Goal: Find specific page/section

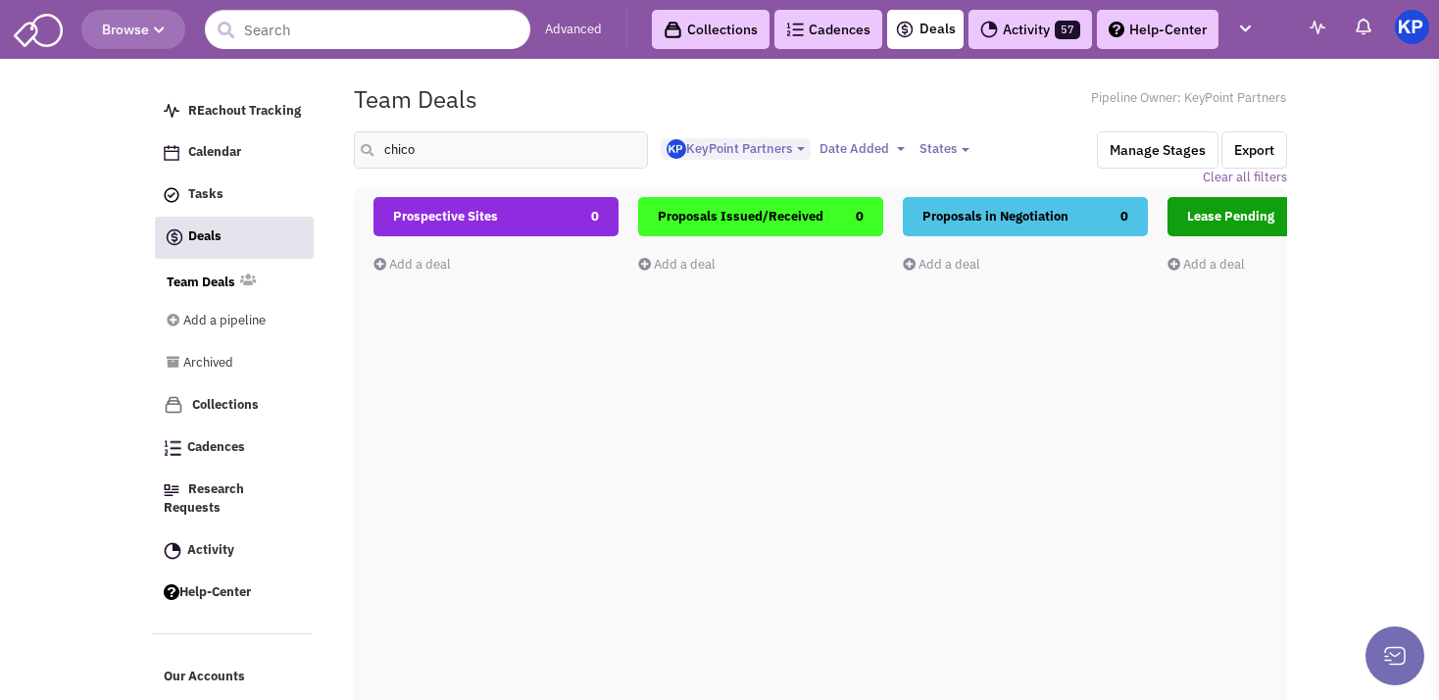
select select "1900"
select select
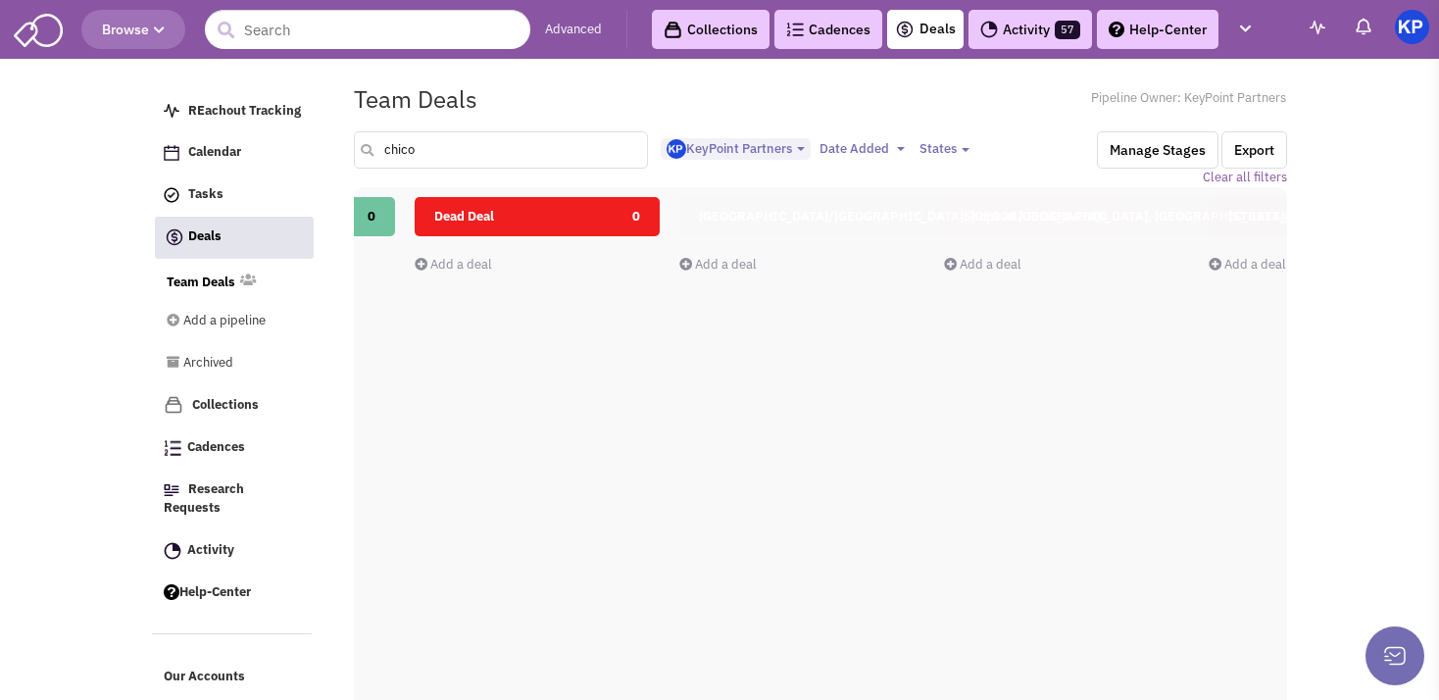
drag, startPoint x: 402, startPoint y: 161, endPoint x: 390, endPoint y: 165, distance: 12.4
click at [390, 165] on input "chico" at bounding box center [501, 149] width 294 height 37
type input "c"
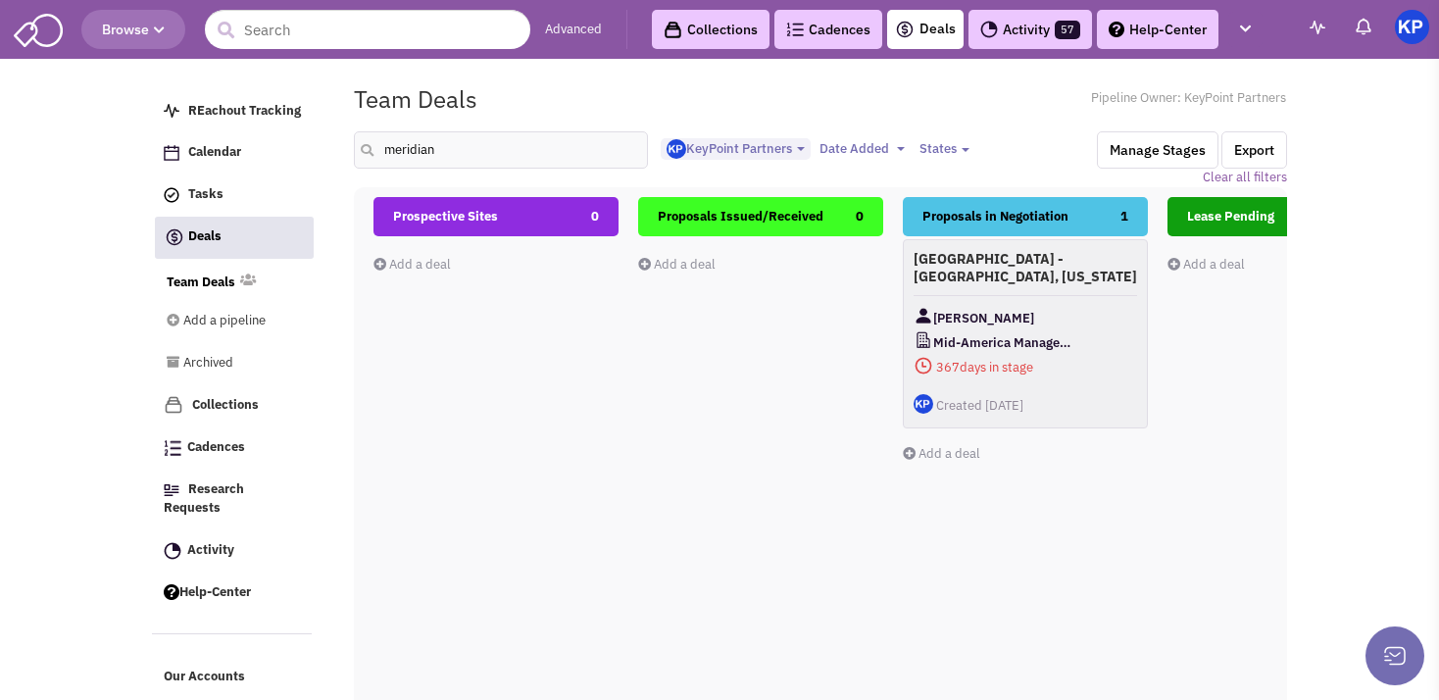
click at [1098, 298] on div "Meridian Retail Center - Aurora, Illinois Brooke Spinell Mid-America Management…" at bounding box center [1025, 333] width 245 height 189
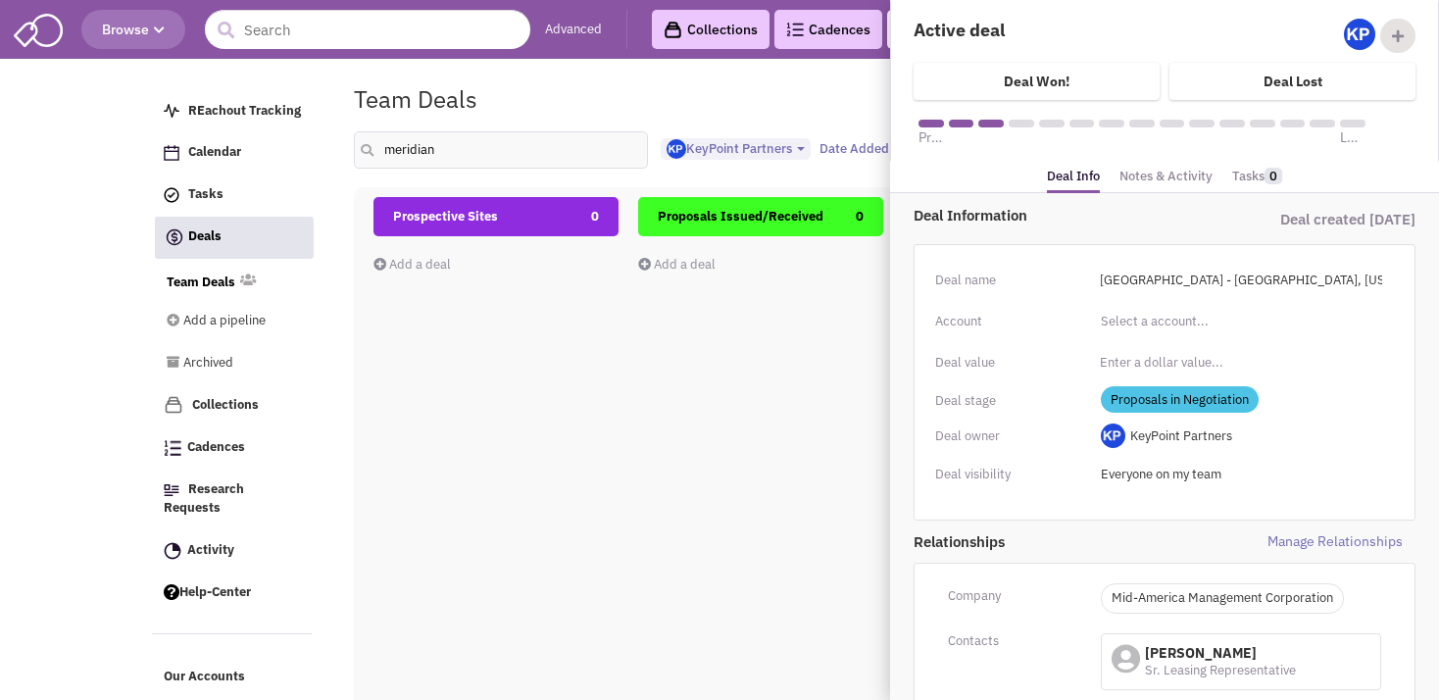
click at [1160, 175] on link "Notes & Activity" at bounding box center [1166, 177] width 93 height 28
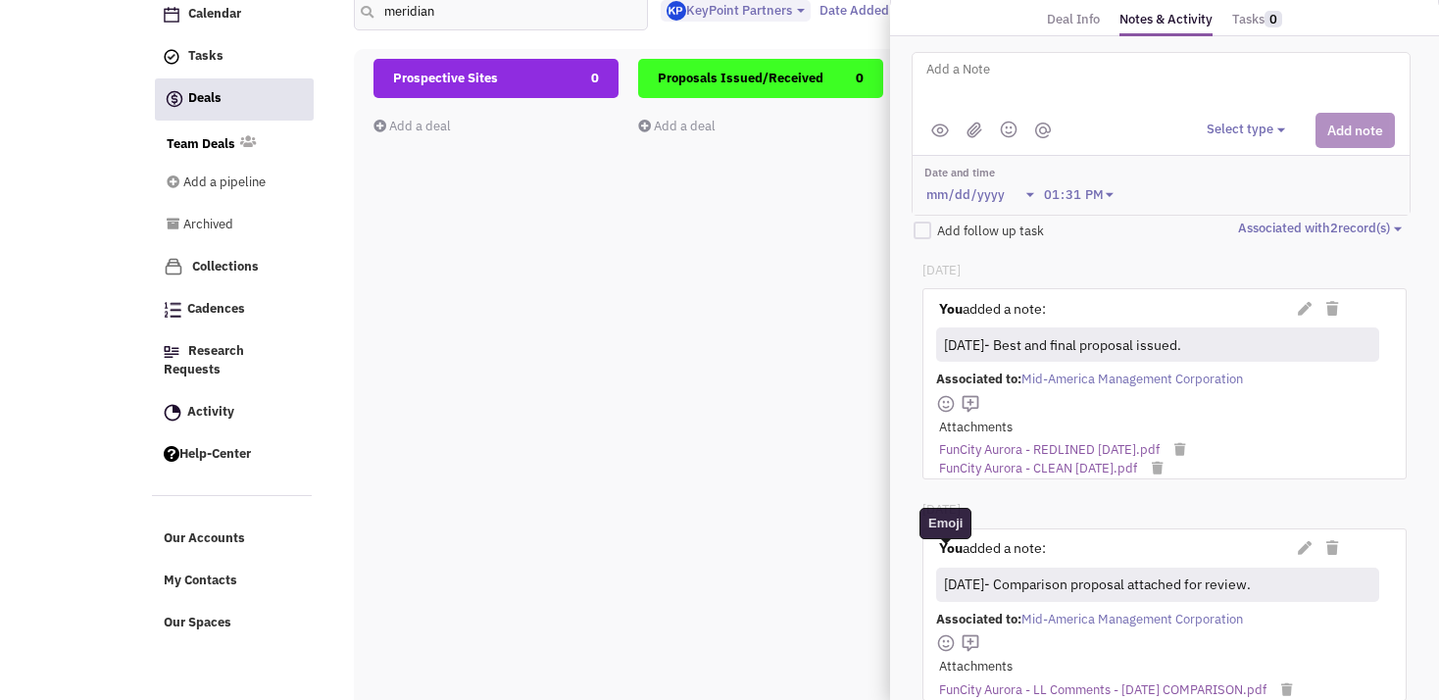
scroll to position [160, 0]
click at [550, 441] on div "Prospective Sites 0 Add a deal Total: $ 0" at bounding box center [496, 407] width 245 height 696
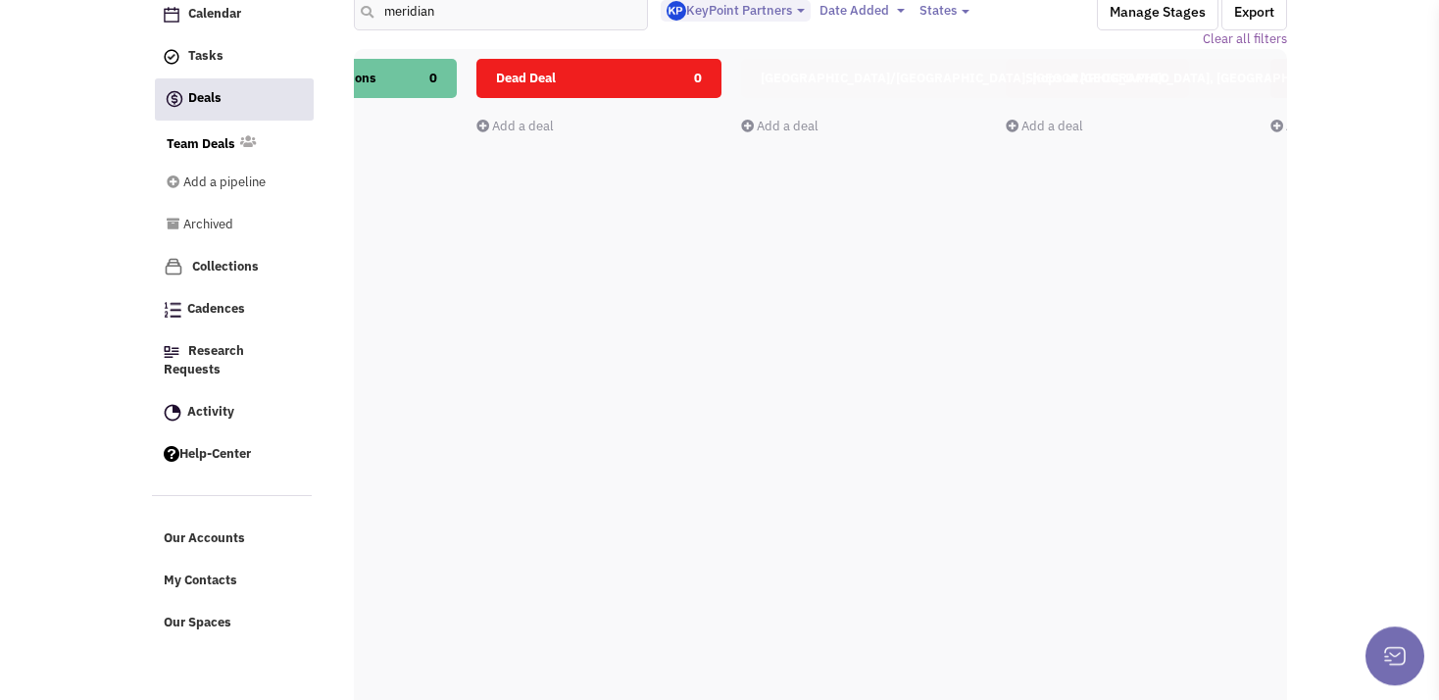
scroll to position [0, 1248]
drag, startPoint x: 480, startPoint y: 13, endPoint x: 391, endPoint y: 10, distance: 89.3
click at [391, 10] on input "meridian" at bounding box center [501, 11] width 294 height 37
type input "madison"
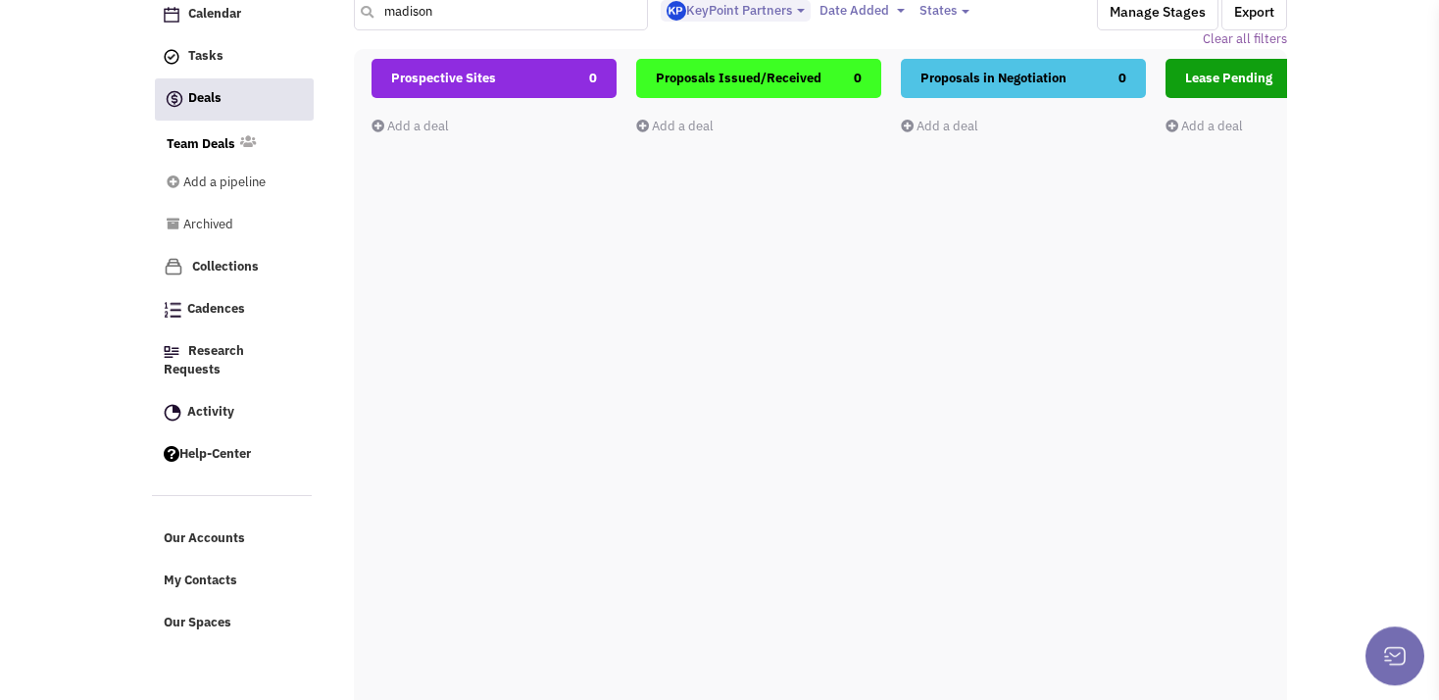
scroll to position [0, 0]
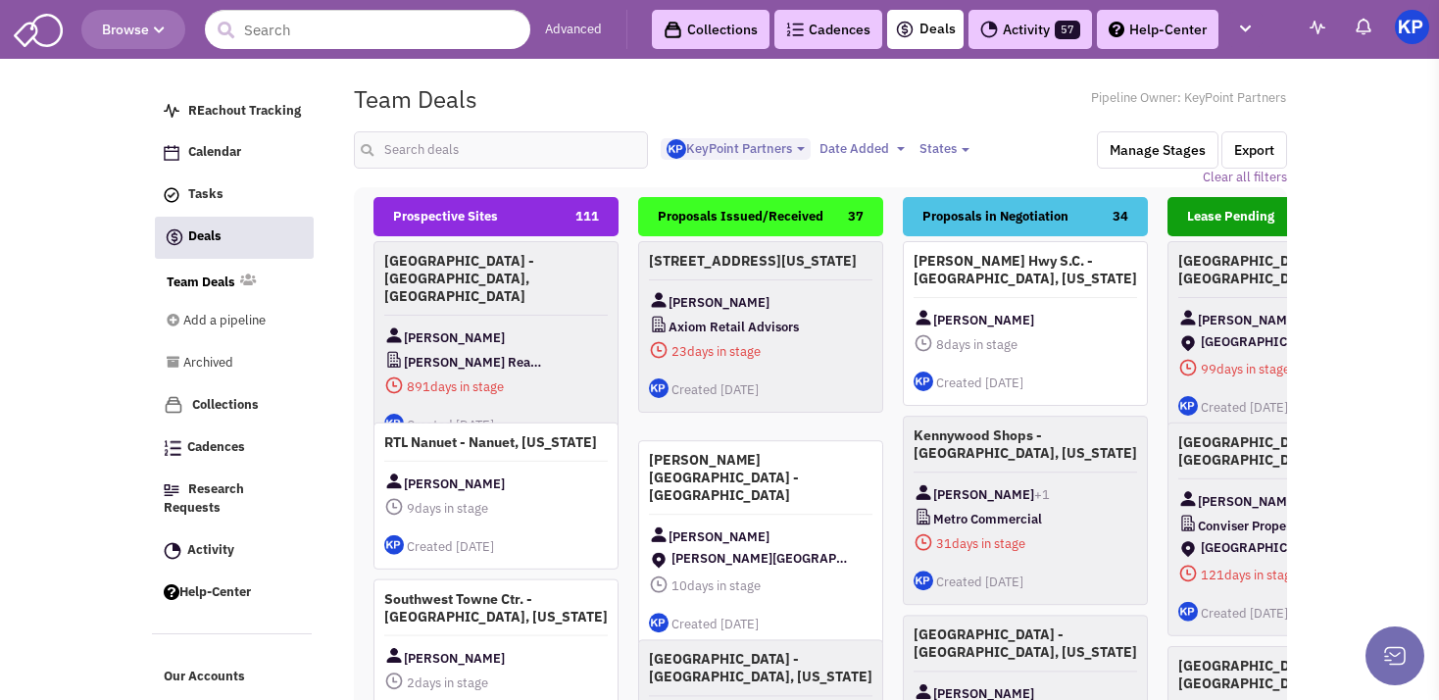
select select "1900"
select select
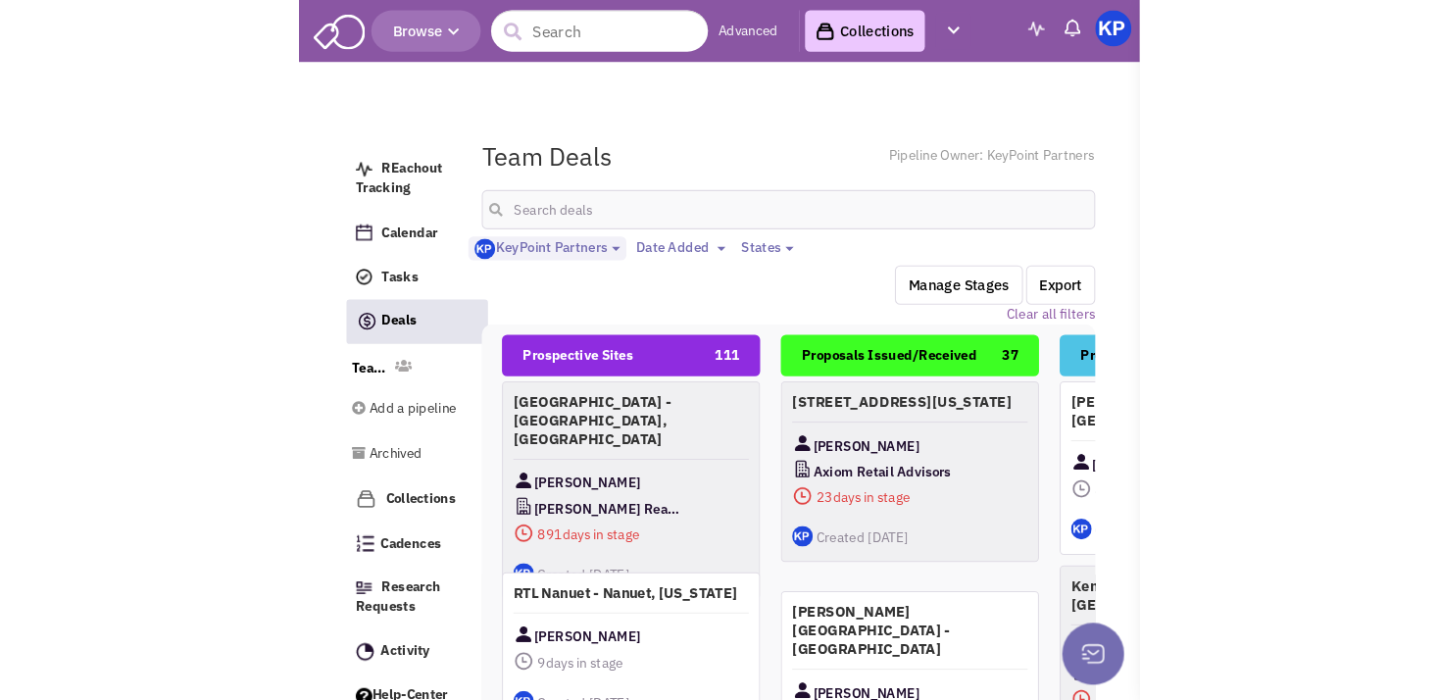
scroll to position [20, 0]
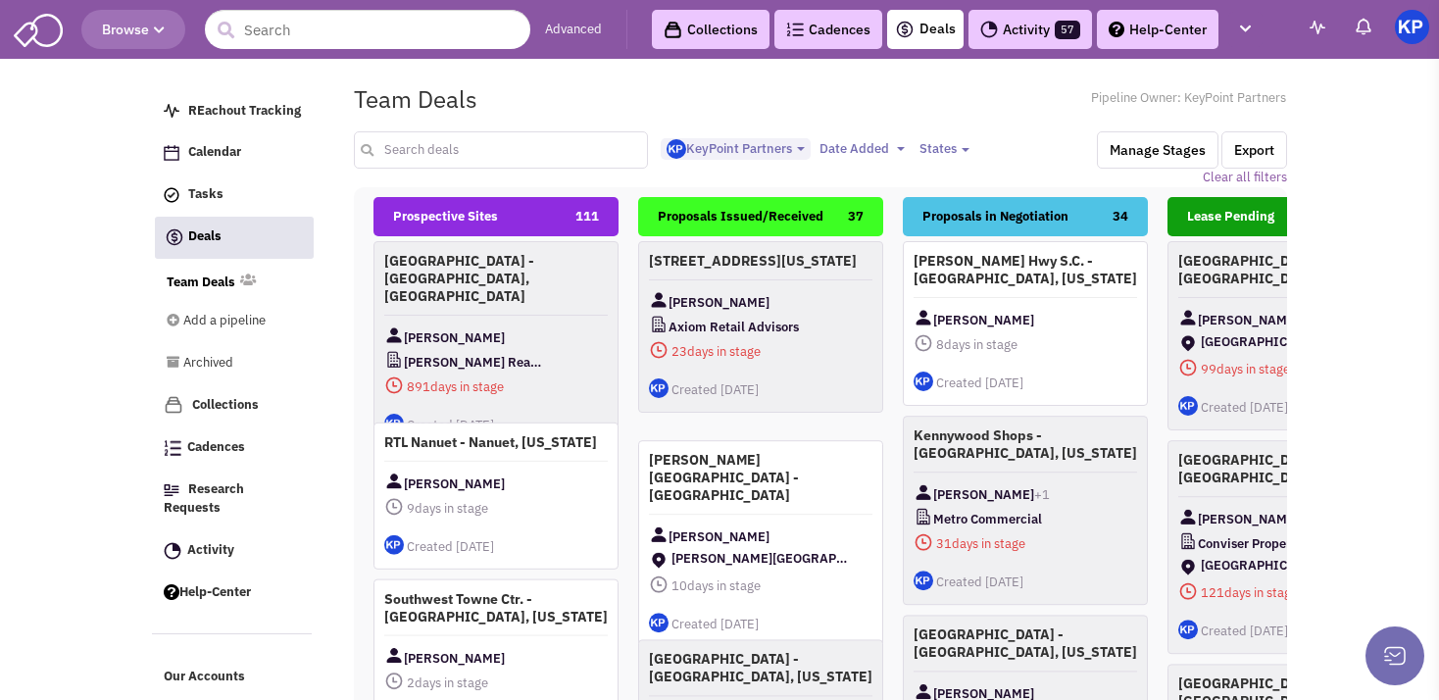
click at [492, 147] on input "text" at bounding box center [501, 149] width 294 height 37
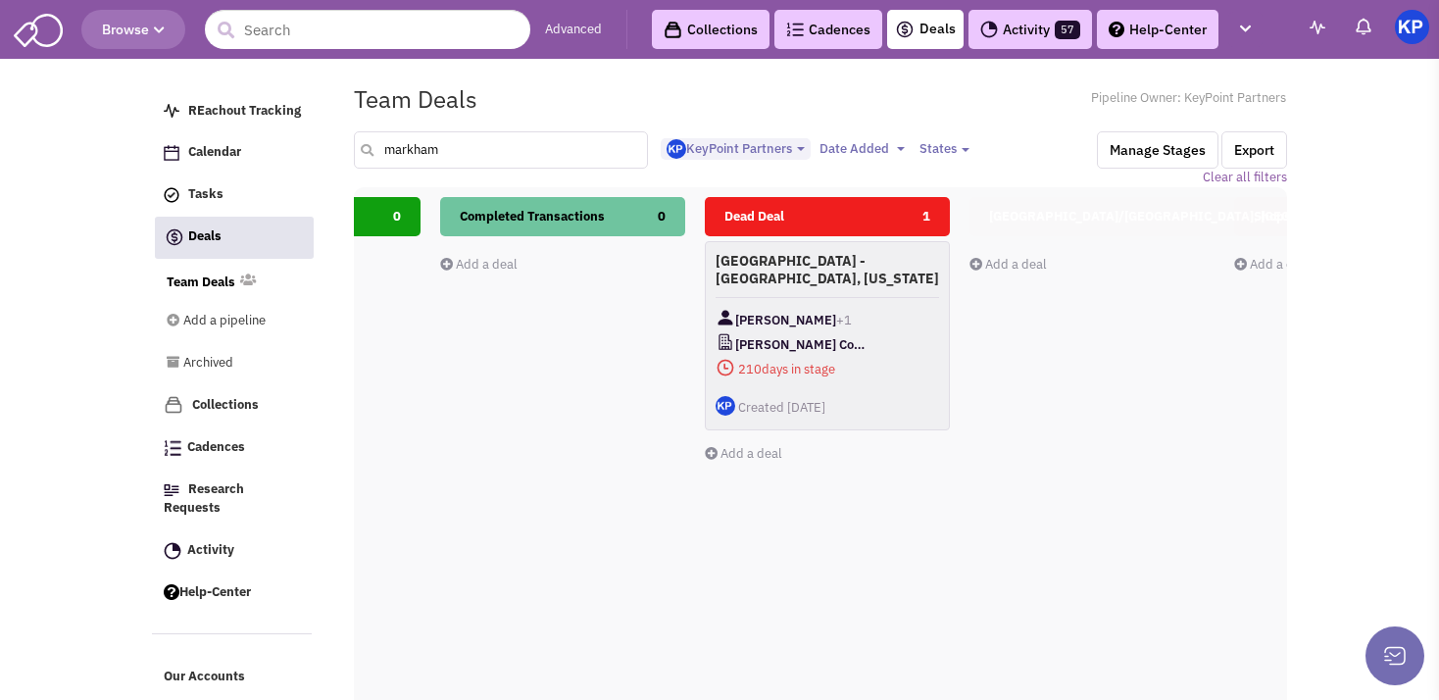
scroll to position [0, 999]
click at [873, 295] on div "[GEOGRAPHIC_DATA] - [GEOGRAPHIC_DATA], [US_STATE] [PERSON_NAME] +1 [PERSON_NAME…" at bounding box center [820, 335] width 245 height 189
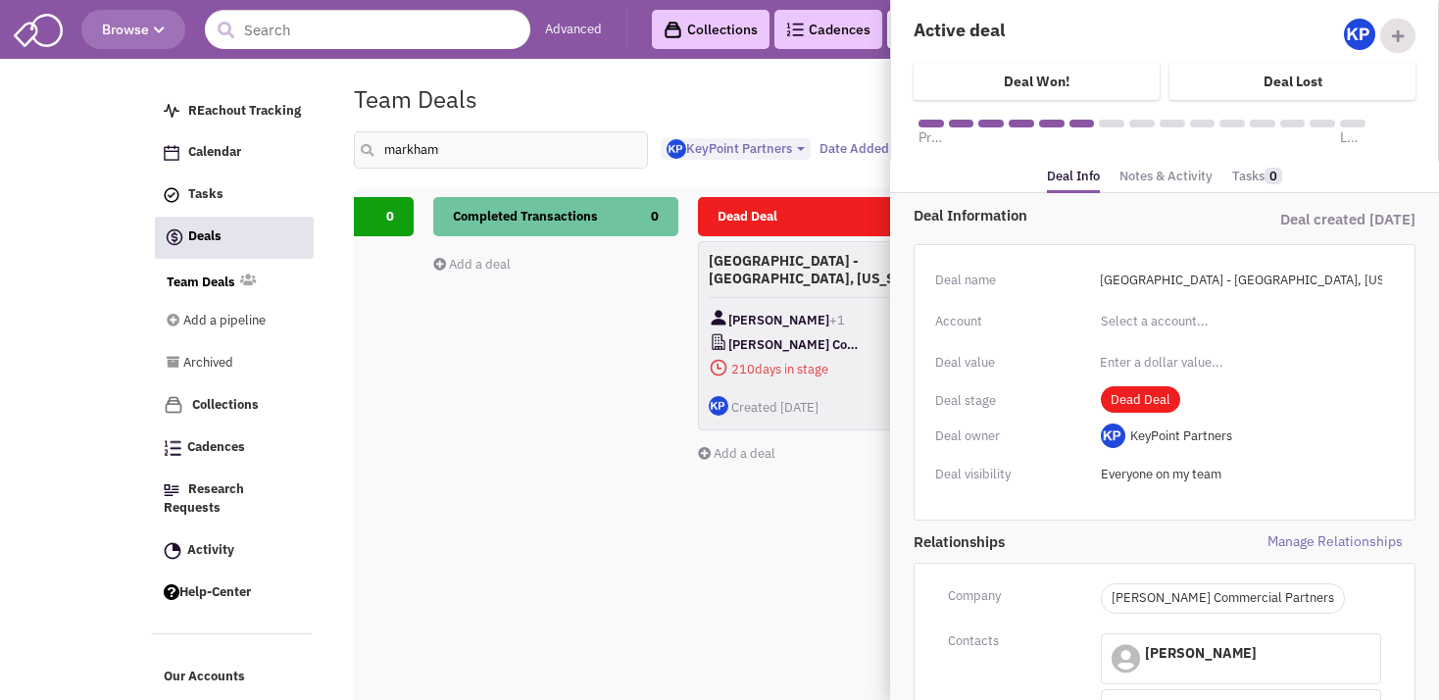
click at [1164, 175] on link "Notes & Activity" at bounding box center [1166, 177] width 93 height 28
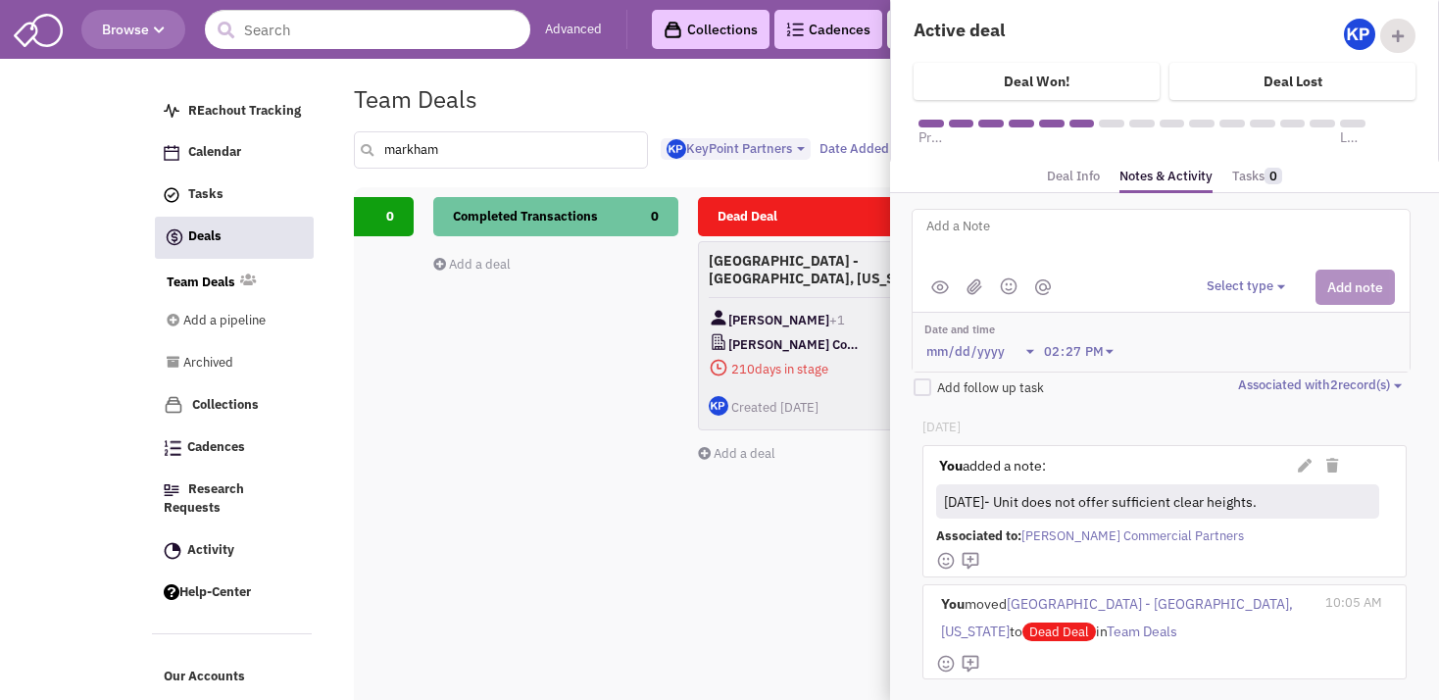
click at [461, 155] on input "markham" at bounding box center [501, 149] width 294 height 37
type input "m"
